Goal: Information Seeking & Learning: Learn about a topic

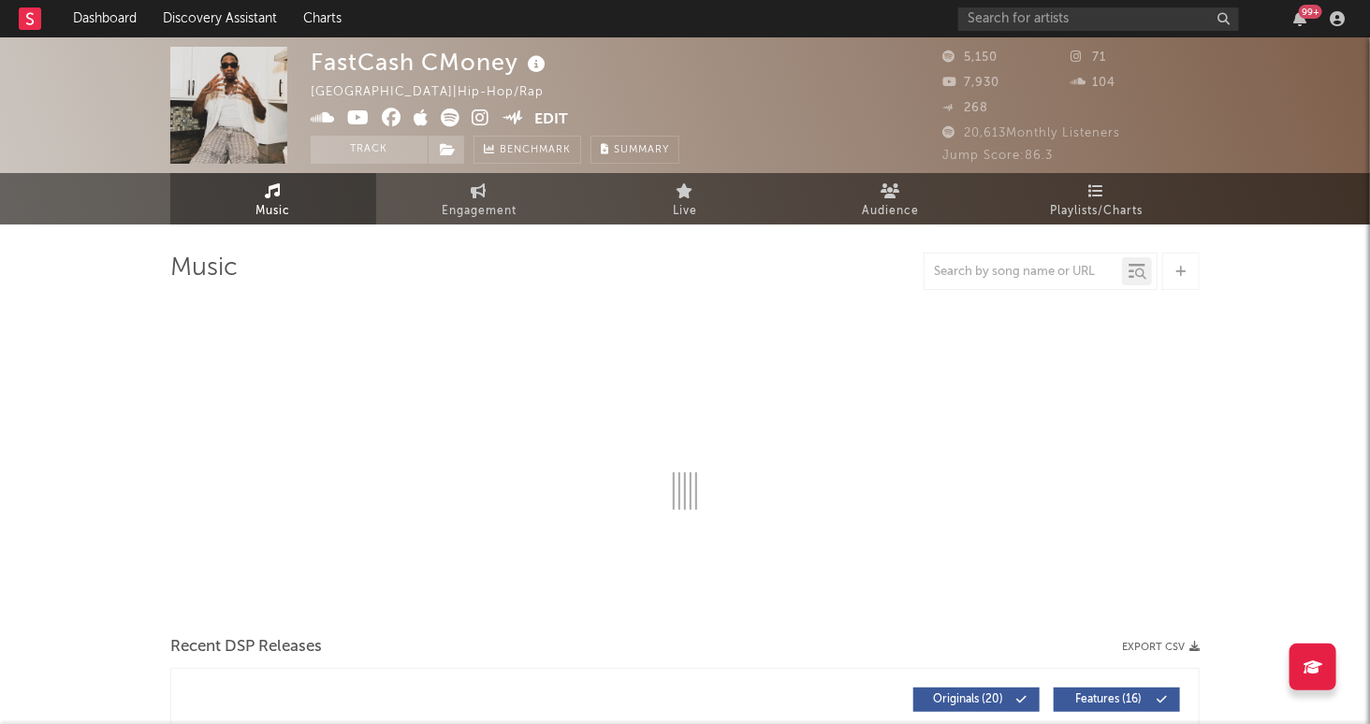
select select "6m"
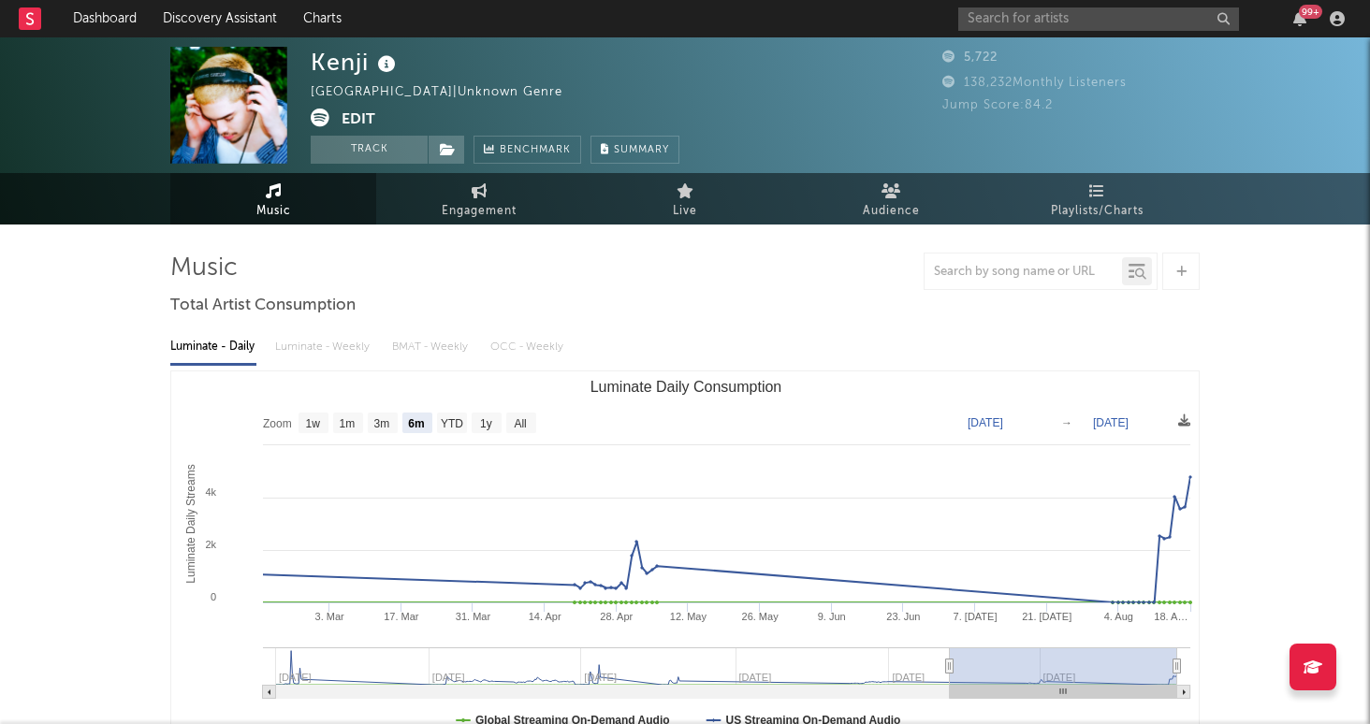
select select "6m"
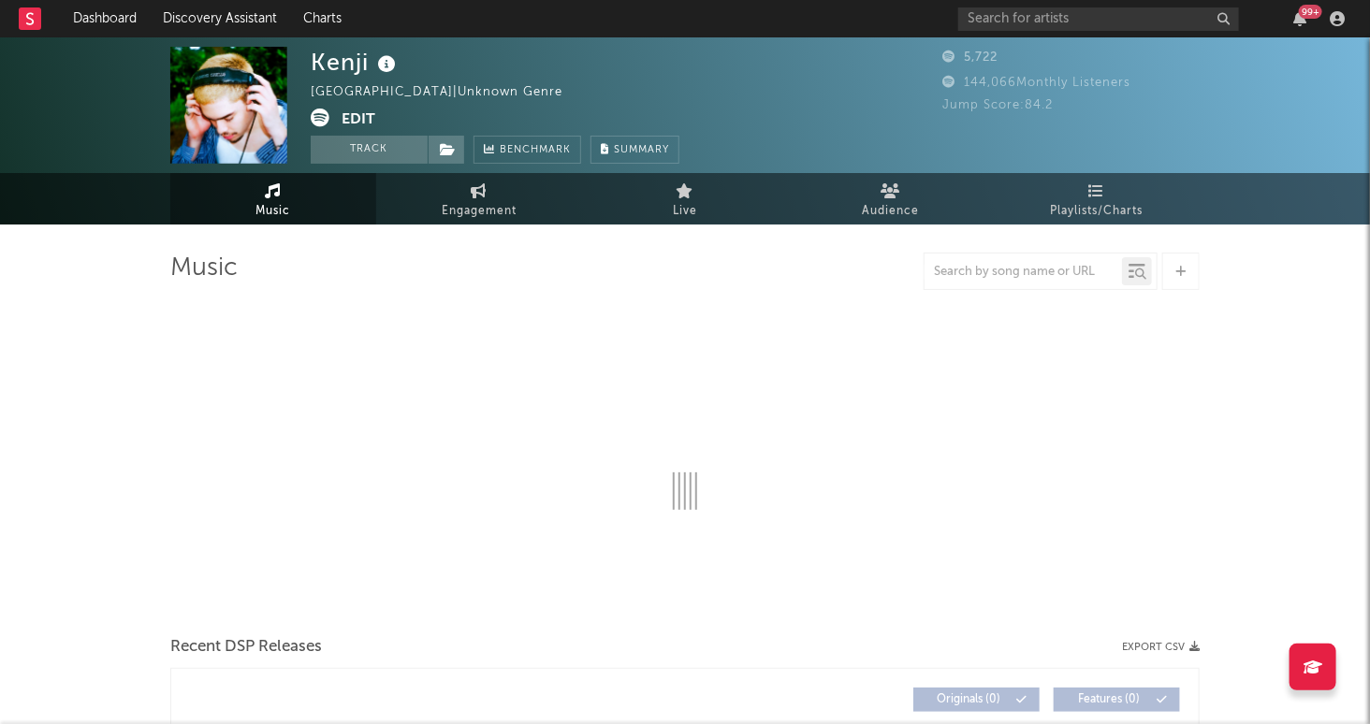
select select "6m"
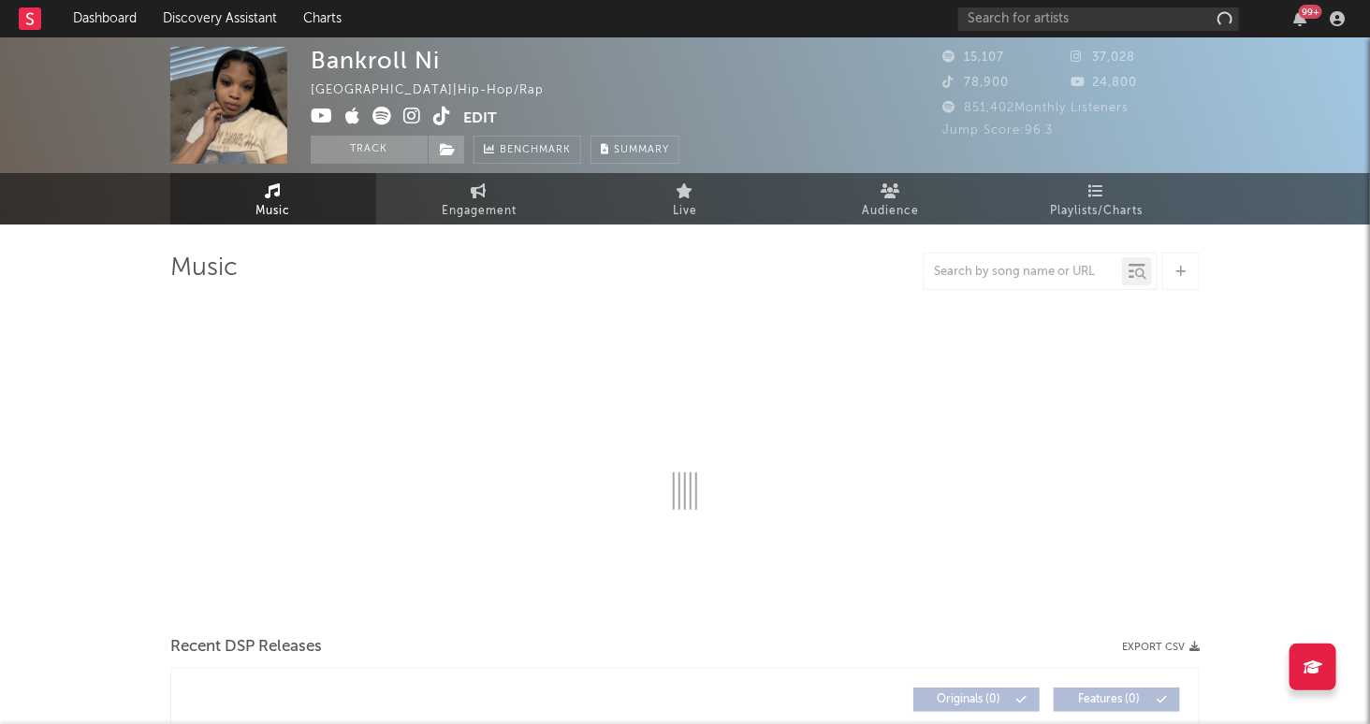
select select "1w"
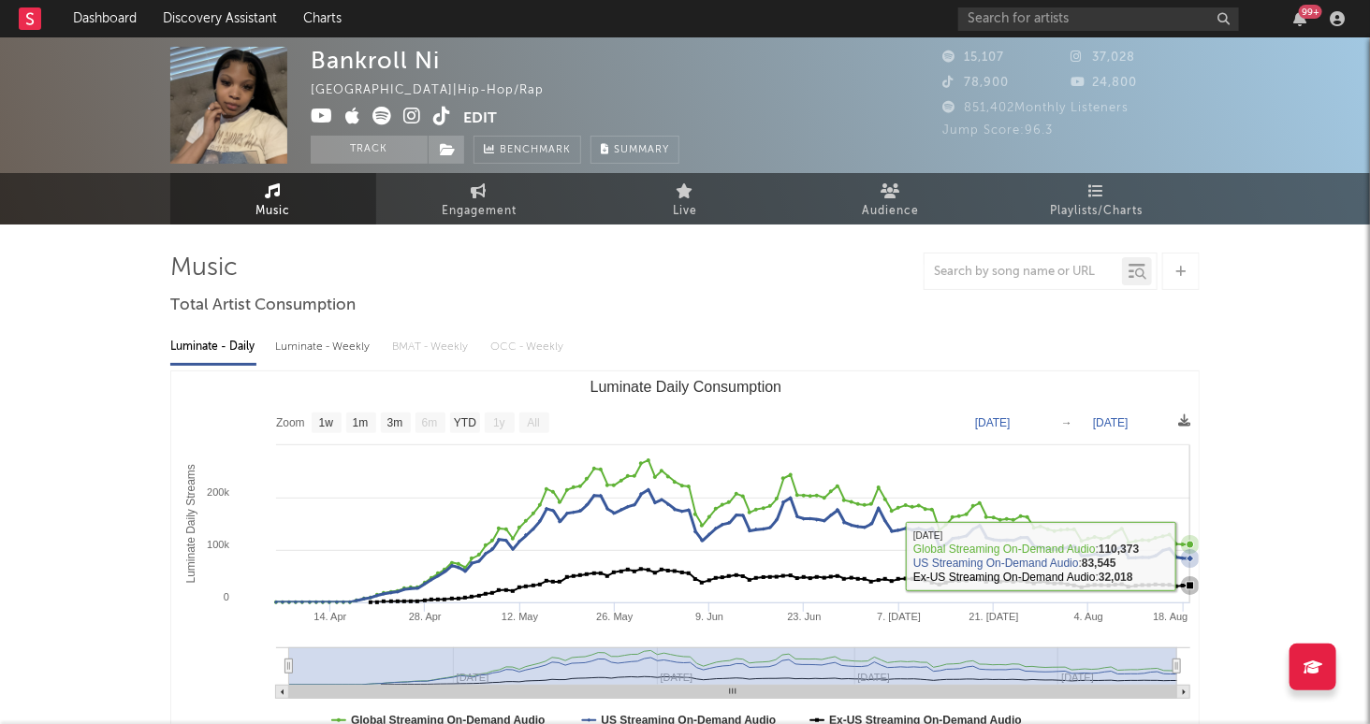
click at [1189, 558] on icon "Luminate Daily Consumption" at bounding box center [1190, 558] width 7 height 7
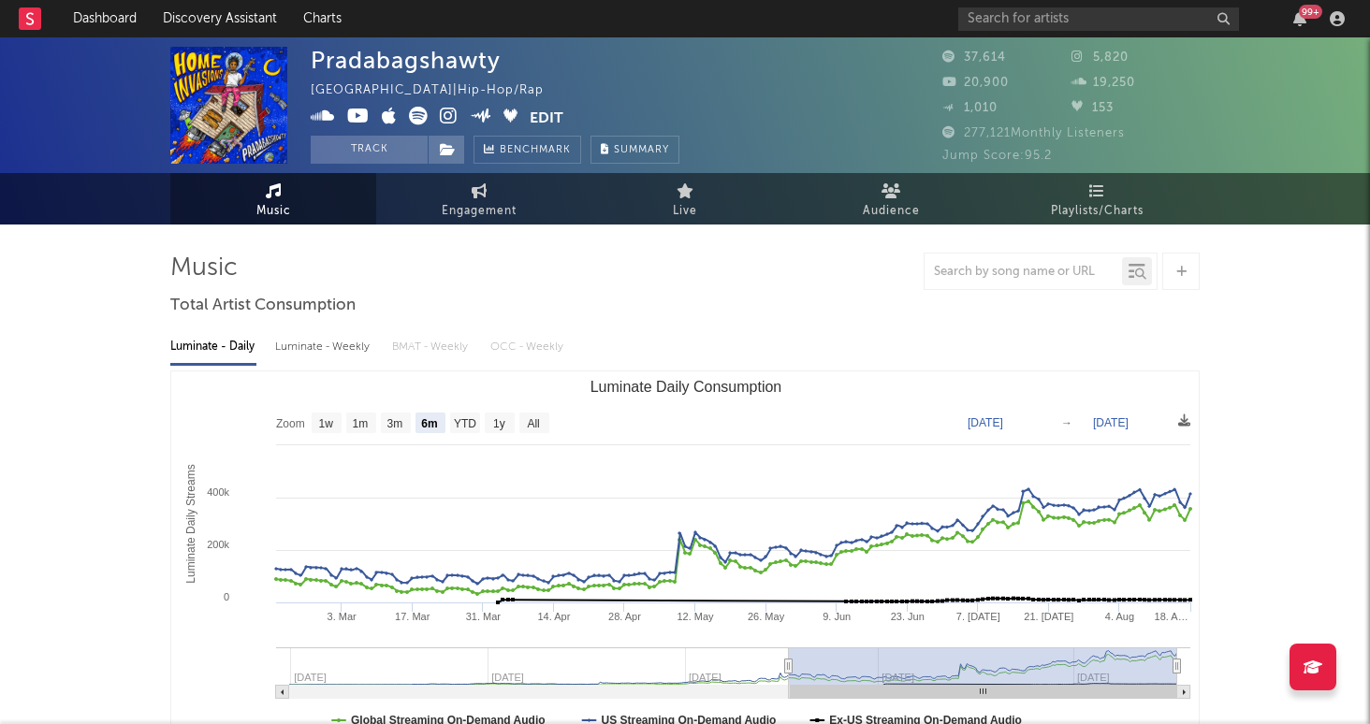
select select "6m"
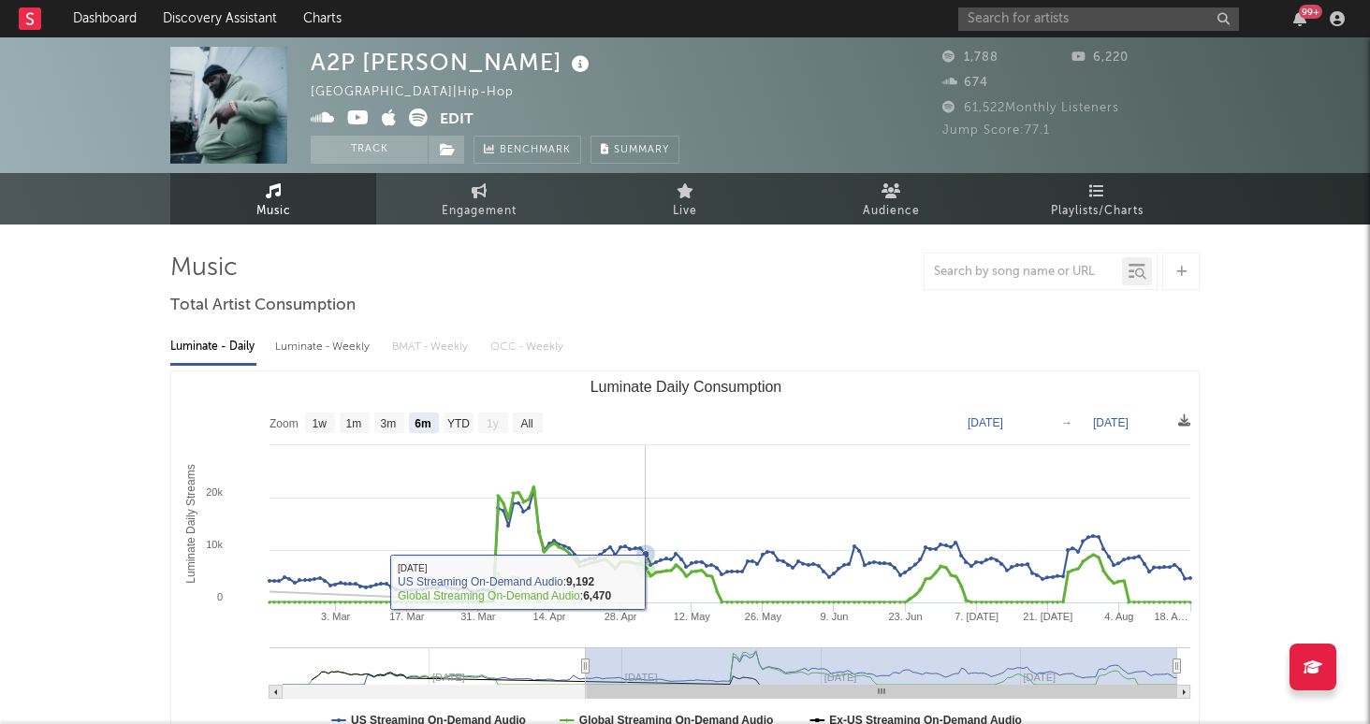
select select "6m"
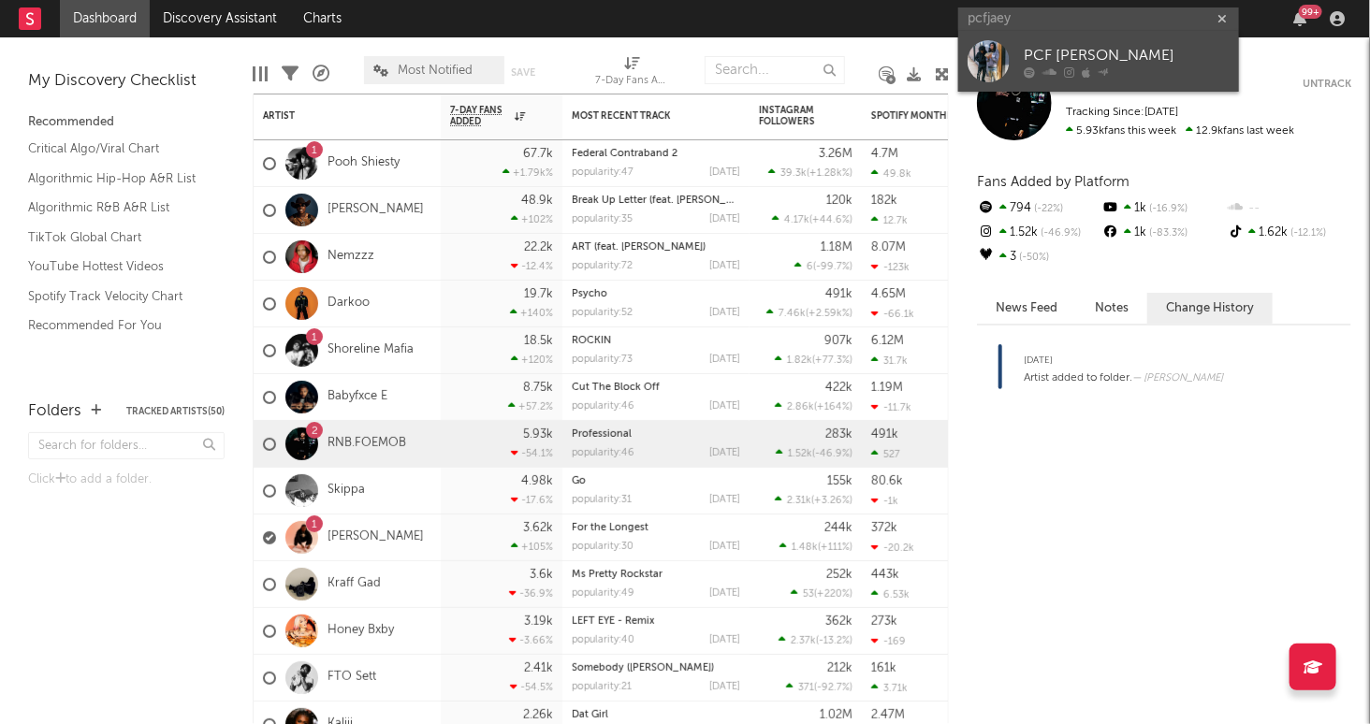
type input "pcfjaey"
click at [1161, 60] on div "PCF [PERSON_NAME]" at bounding box center [1127, 56] width 206 height 22
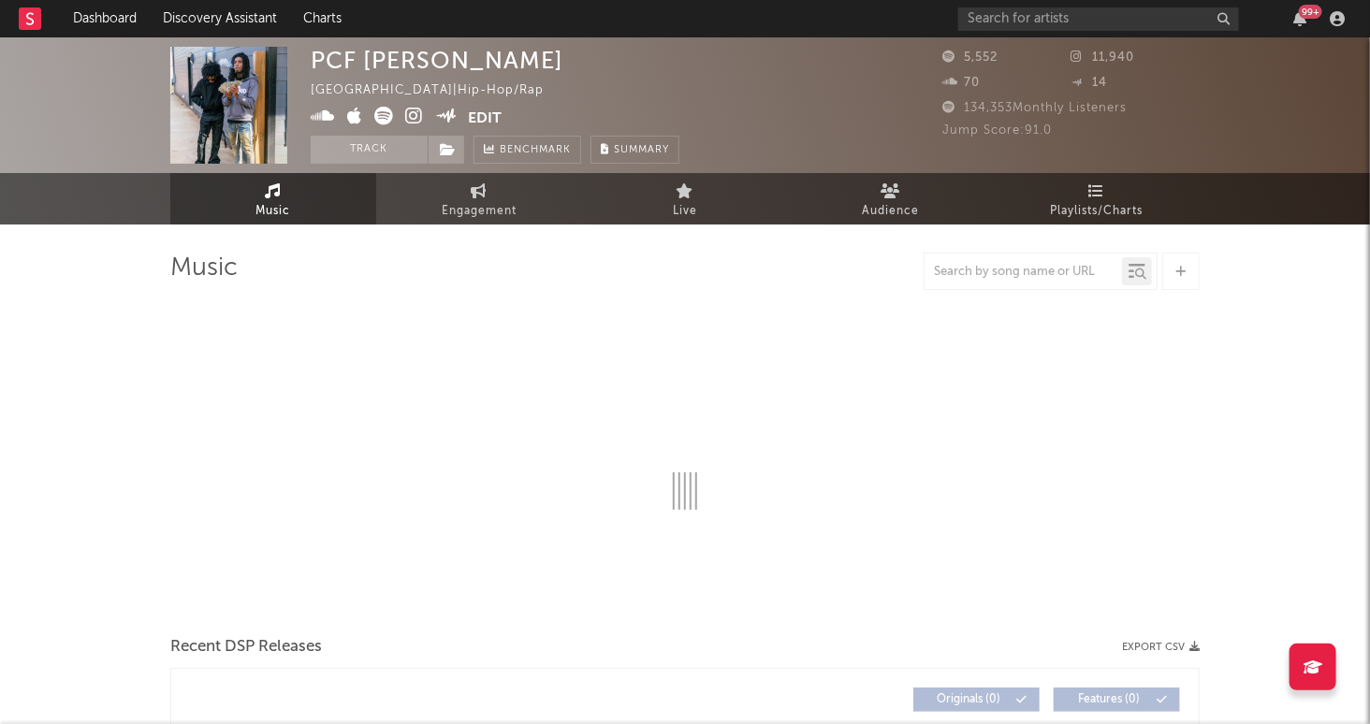
select select "6m"
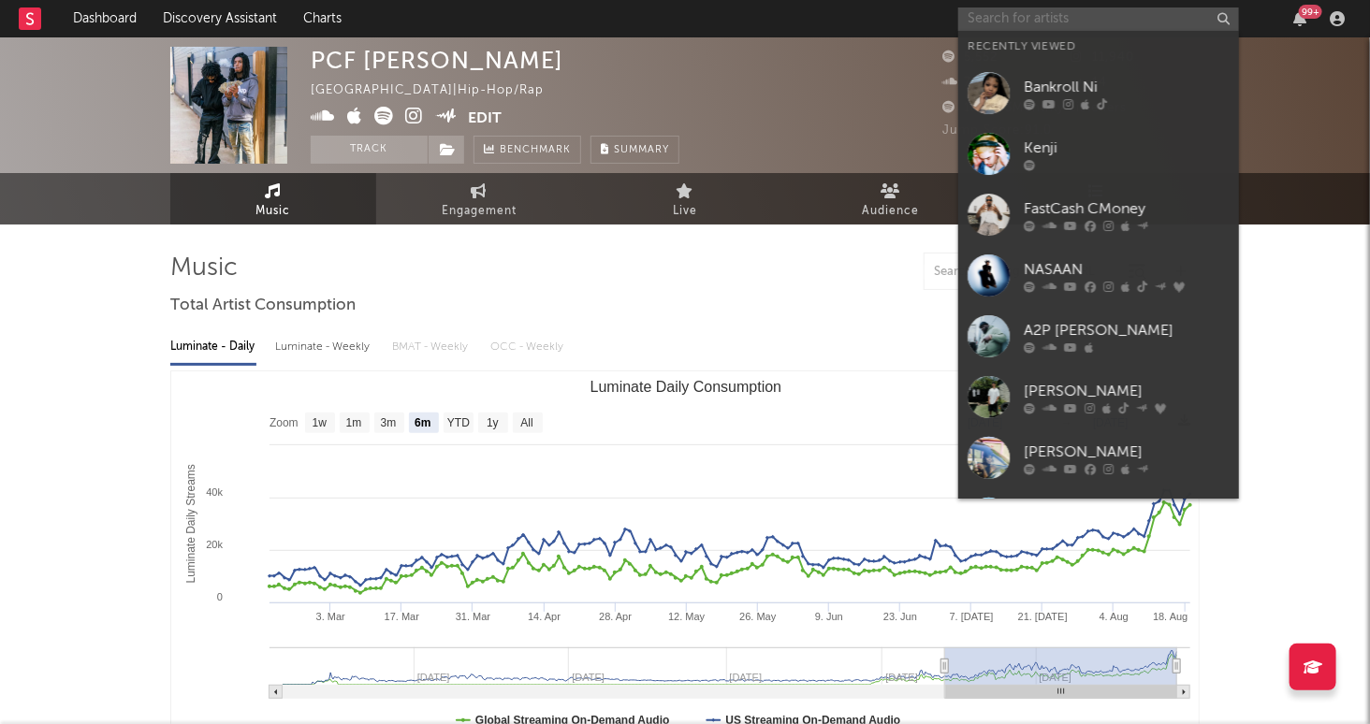
click at [1009, 19] on input "text" at bounding box center [1098, 18] width 281 height 23
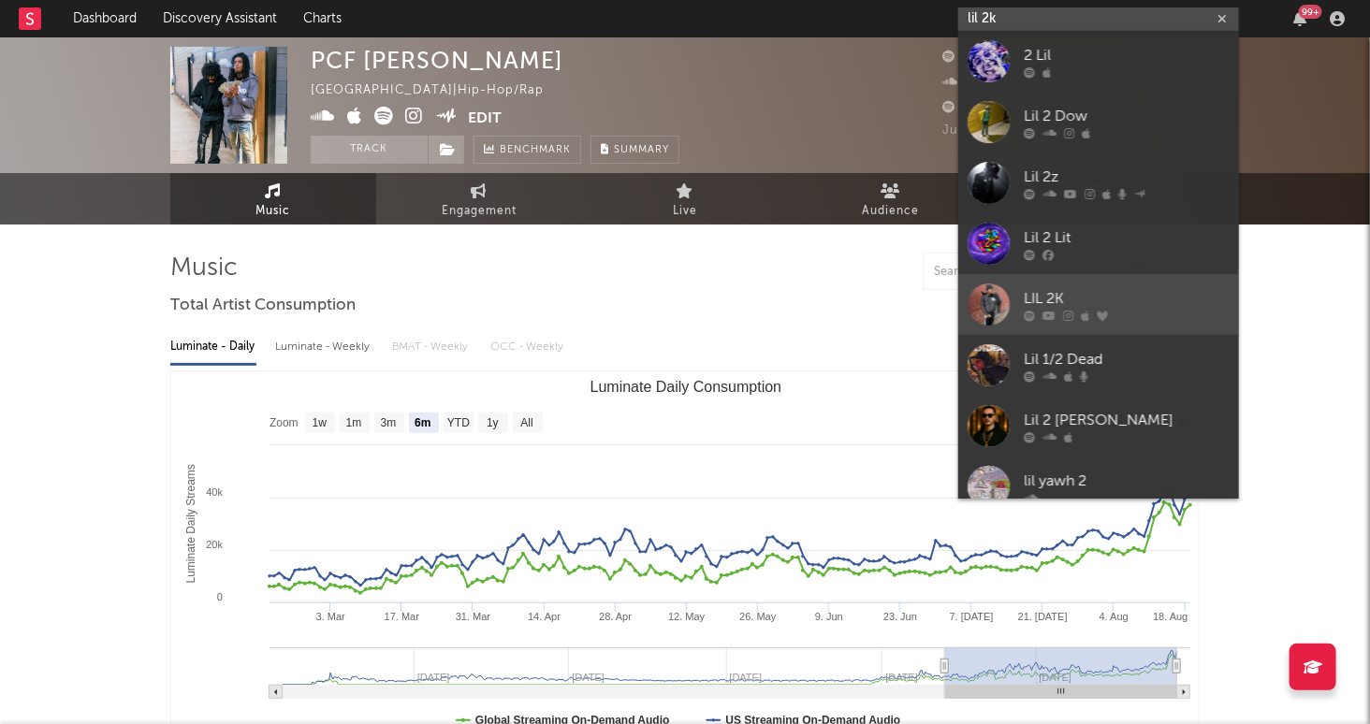
type input "lil 2k"
click at [1095, 299] on div "LIL 2K" at bounding box center [1127, 299] width 206 height 22
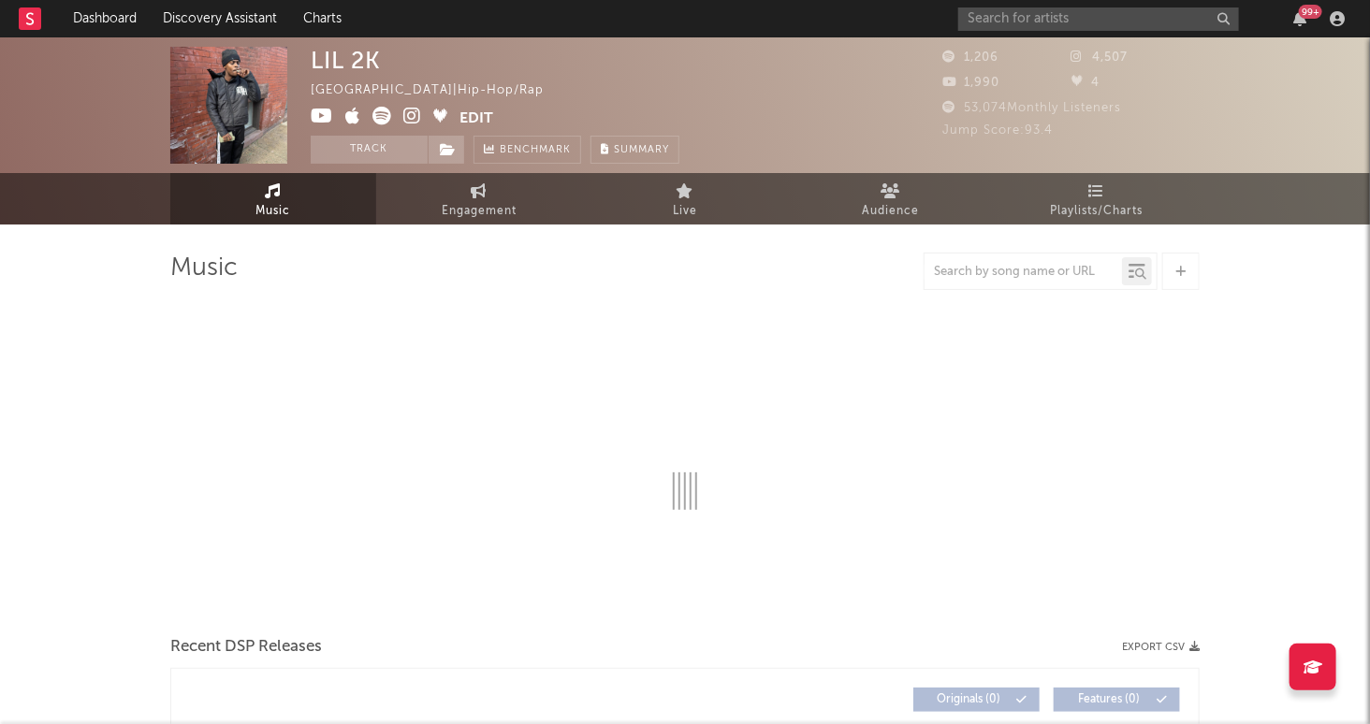
select select "6m"
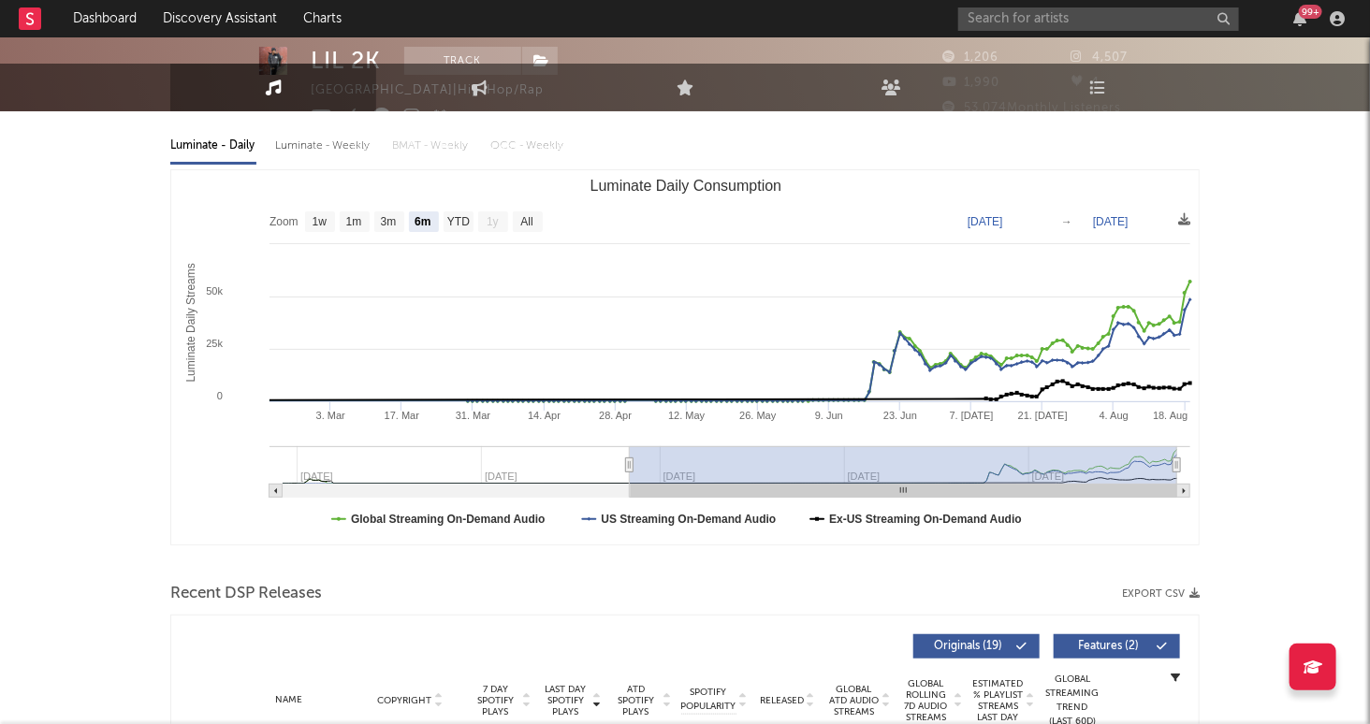
scroll to position [225, 0]
